Goal: Check status: Check status

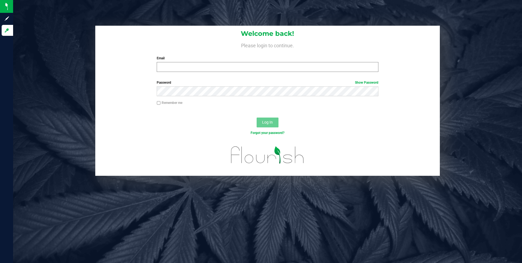
drag, startPoint x: 242, startPoint y: 78, endPoint x: 250, endPoint y: 67, distance: 14.2
click at [242, 78] on form "Welcome back! Please login to continue. Email Required Please format your email…" at bounding box center [267, 101] width 337 height 150
click at [258, 58] on label "Email" at bounding box center [268, 58] width 222 height 5
click at [258, 62] on input "Email" at bounding box center [268, 67] width 222 height 10
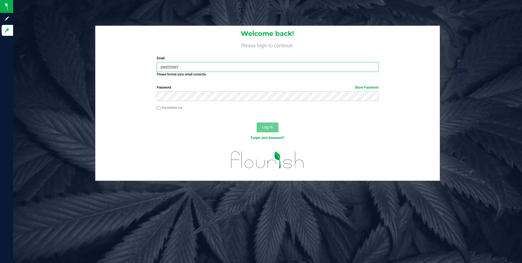
type input "awebster@liveparallel.com"
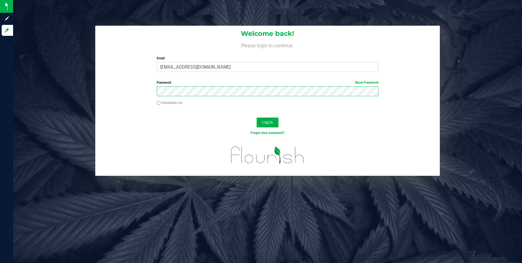
click at [257, 117] on button "Log In" at bounding box center [268, 122] width 22 height 10
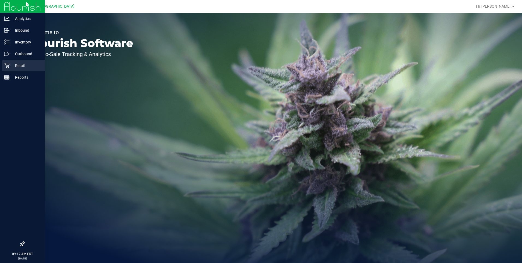
click at [17, 65] on p "Retail" at bounding box center [26, 65] width 33 height 7
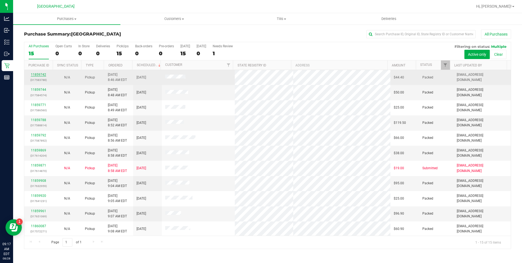
click at [41, 74] on link "11859742" at bounding box center [38, 75] width 15 height 4
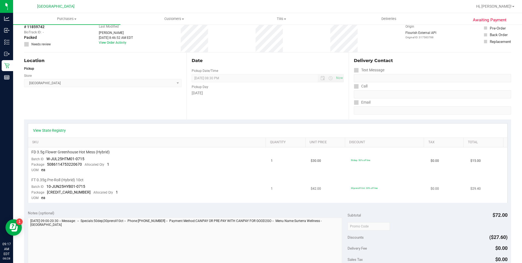
scroll to position [55, 0]
